Goal: Task Accomplishment & Management: Manage account settings

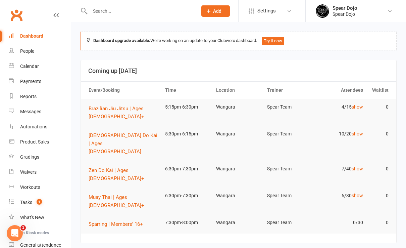
click at [108, 11] on input "text" at bounding box center [140, 10] width 105 height 9
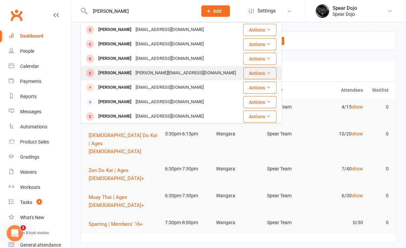
scroll to position [45, 0]
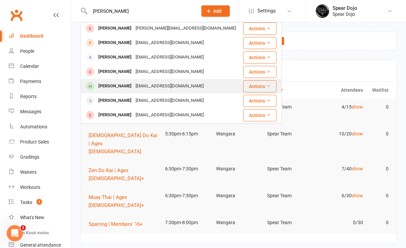
type input "[PERSON_NAME]"
click at [117, 85] on div "[PERSON_NAME]" at bounding box center [114, 86] width 37 height 10
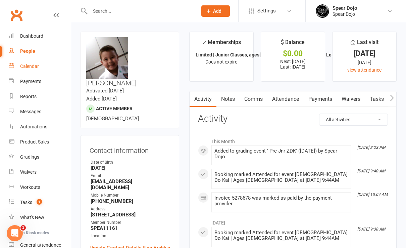
click at [37, 66] on div "Calendar" at bounding box center [29, 65] width 19 height 5
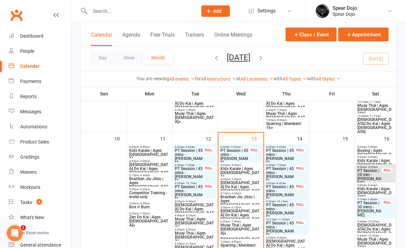
scroll to position [358, 0]
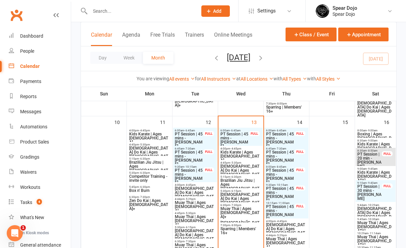
click at [376, 191] on span "PT Session | 30 mins - [PERSON_NAME]" at bounding box center [369, 192] width 25 height 16
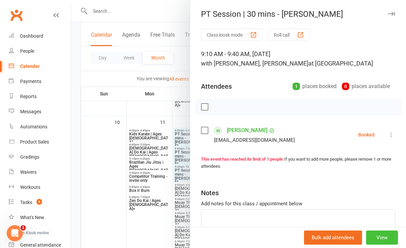
click at [372, 238] on button "View" at bounding box center [382, 237] width 32 height 14
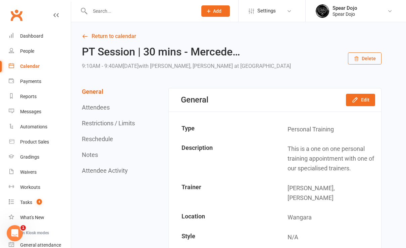
click at [358, 59] on icon "button" at bounding box center [357, 59] width 4 height 4
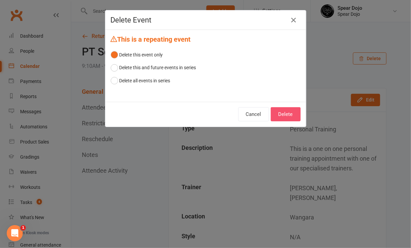
click at [285, 114] on button "Delete" at bounding box center [286, 114] width 30 height 14
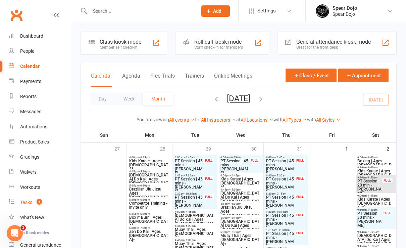
click at [24, 203] on div "Tasks" at bounding box center [26, 201] width 12 height 5
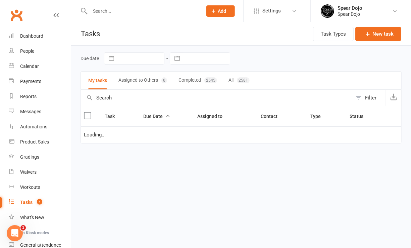
select select "started"
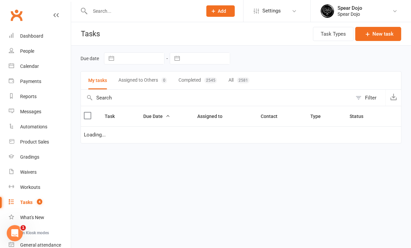
select select "started"
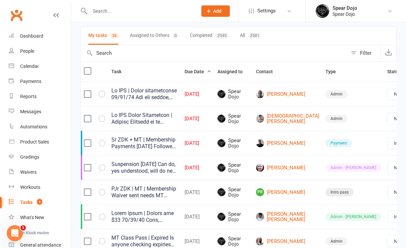
scroll to position [0, 9]
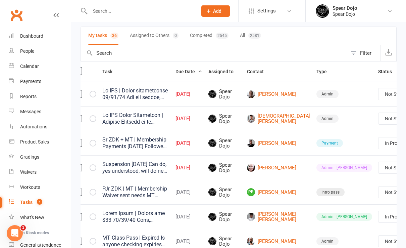
click at [357, 191] on link "Edit" at bounding box center [355, 193] width 66 height 13
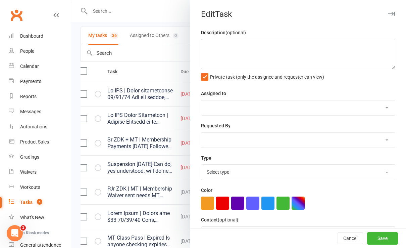
type textarea "Suspension [DATE] Can do, yes understood, will do next time. - L [DATE] Just sa…"
select select "43986"
type input "[DATE]"
type input "8:00pm"
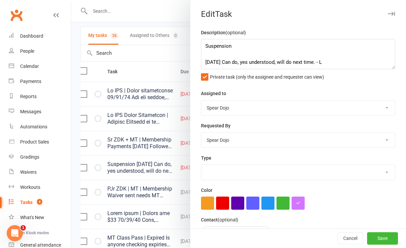
select select "21602"
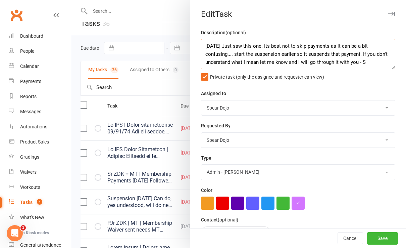
scroll to position [0, 0]
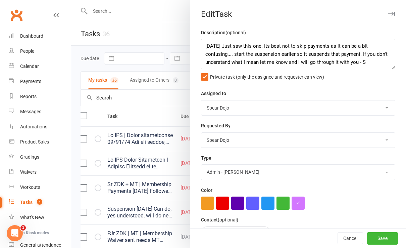
click at [152, 172] on div at bounding box center [238, 124] width 335 height 248
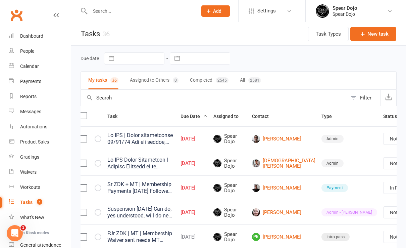
click at [384, 213] on select "Not Started In Progress Waiting Complete" at bounding box center [409, 211] width 50 height 11
click at [384, 206] on select "Not Started In Progress Waiting Complete" at bounding box center [409, 211] width 50 height 11
select select "unstarted"
select select "started"
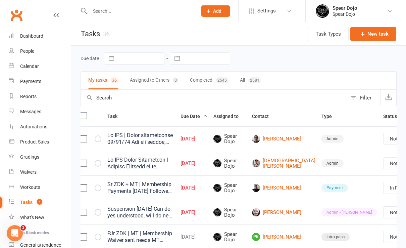
select select "started"
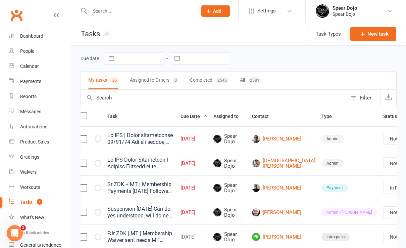
select select "started"
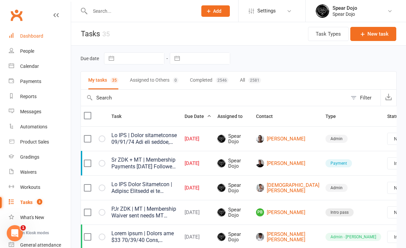
click at [28, 35] on div "Dashboard" at bounding box center [31, 35] width 23 height 5
